Goal: Information Seeking & Learning: Learn about a topic

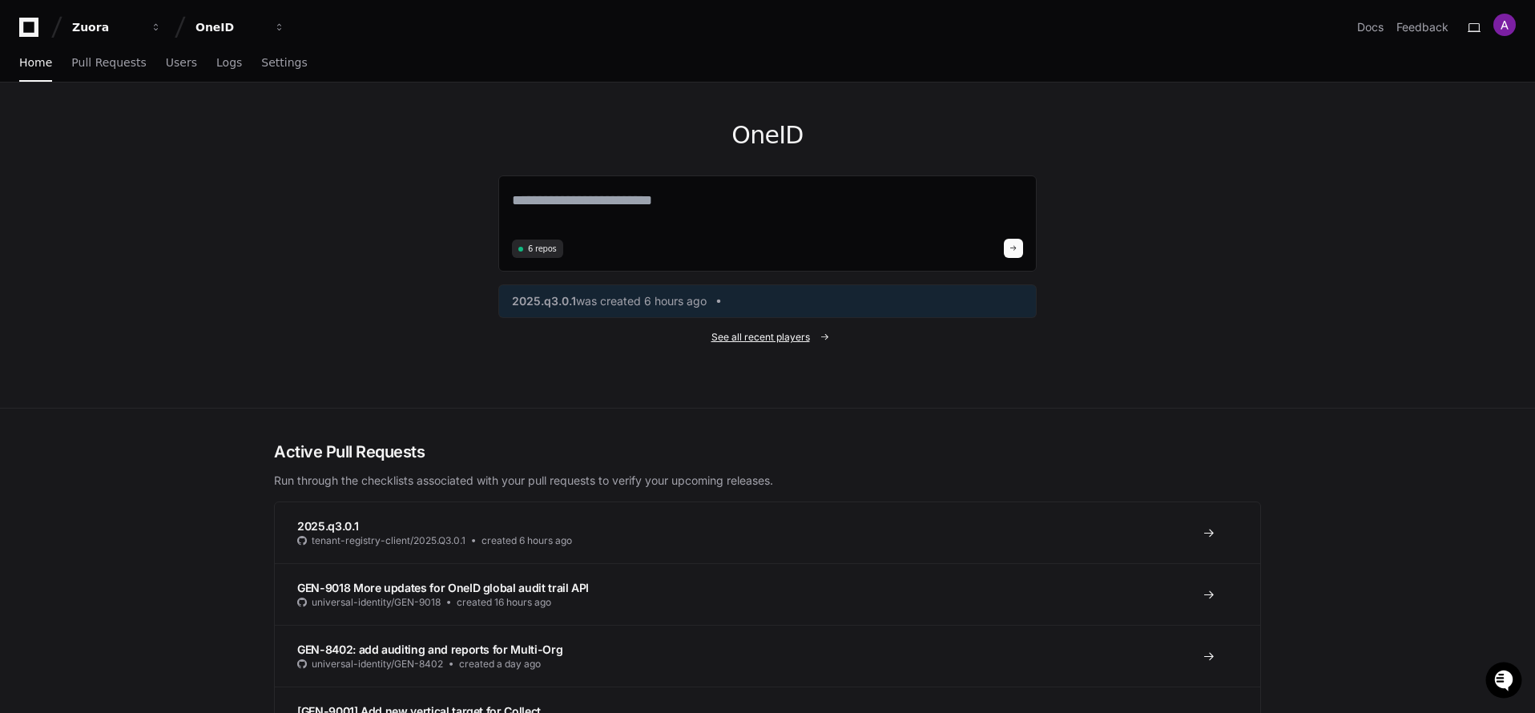
click at [777, 338] on span "See all recent players" at bounding box center [761, 337] width 99 height 13
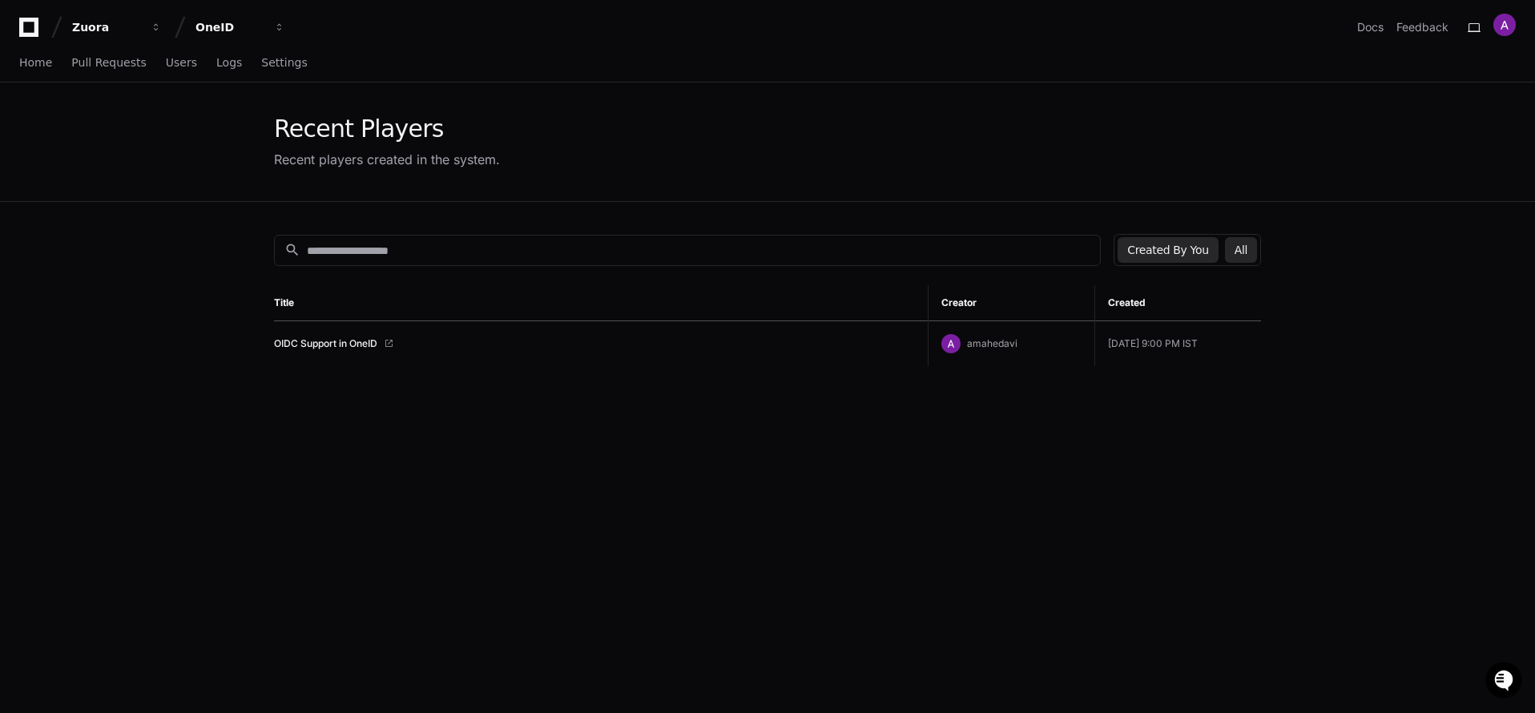
click at [1243, 250] on button "All" at bounding box center [1241, 250] width 32 height 26
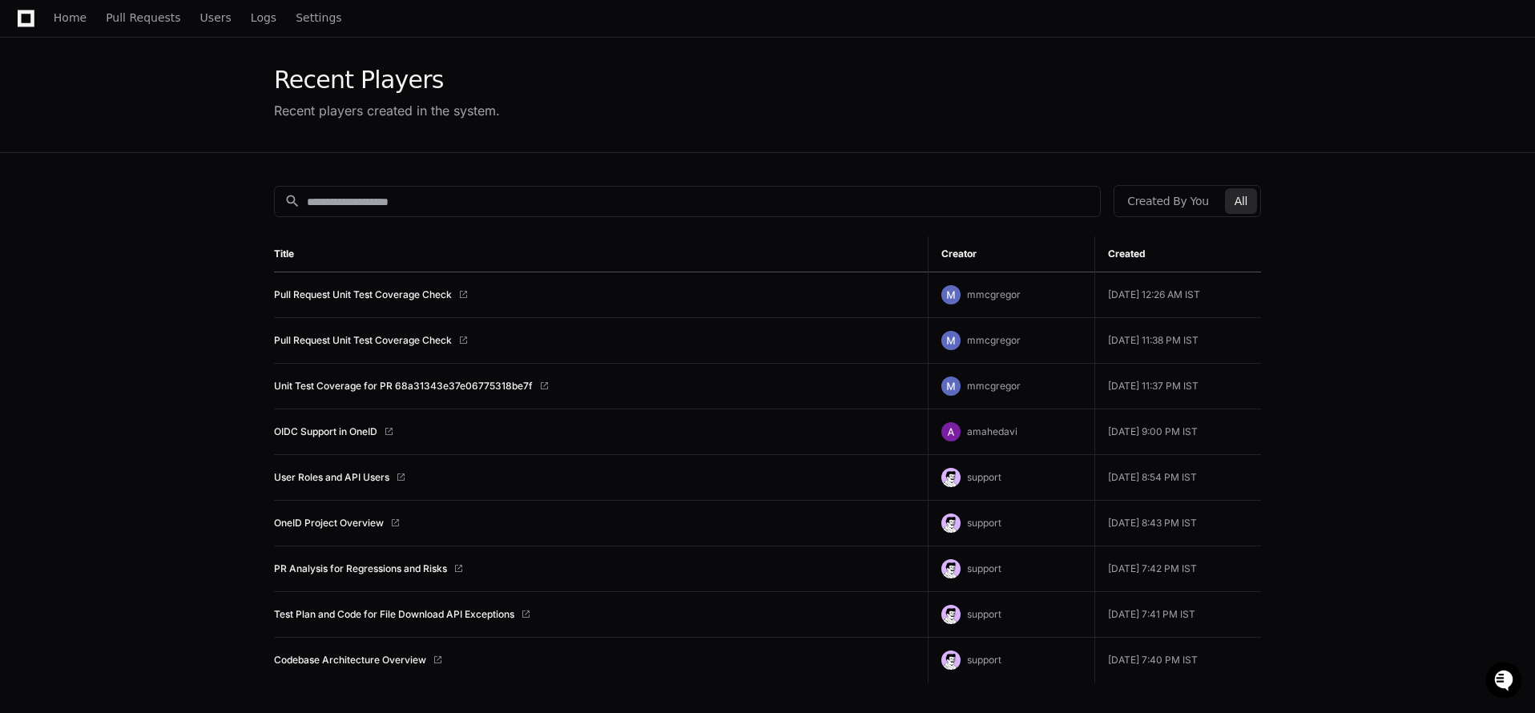
scroll to position [50, 0]
click at [424, 290] on link "Pull Request Unit Test Coverage Check" at bounding box center [363, 293] width 178 height 13
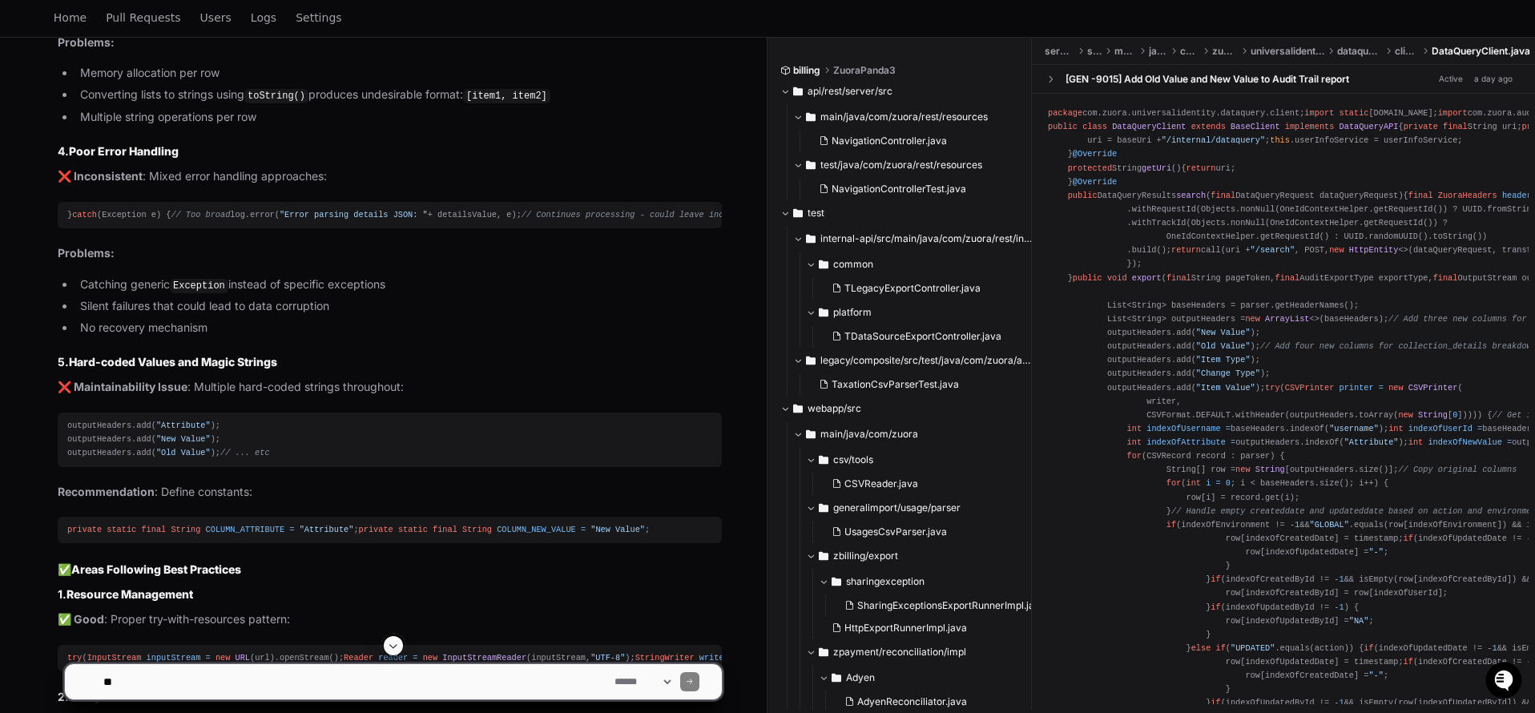
scroll to position [6184, 0]
